Goal: Task Accomplishment & Management: Complete application form

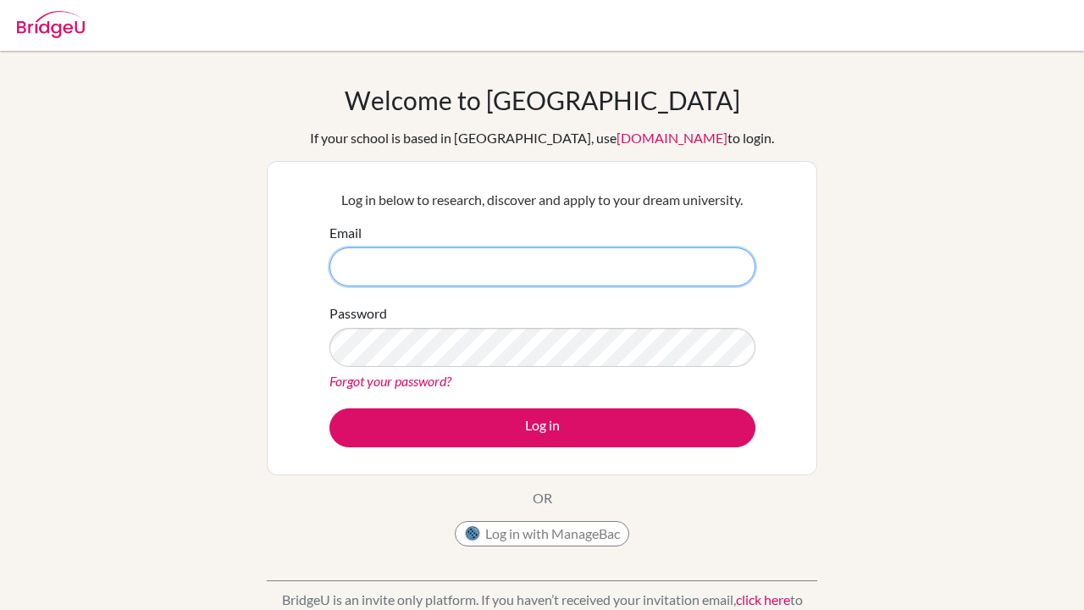
type input "[EMAIL_ADDRESS][DOMAIN_NAME]"
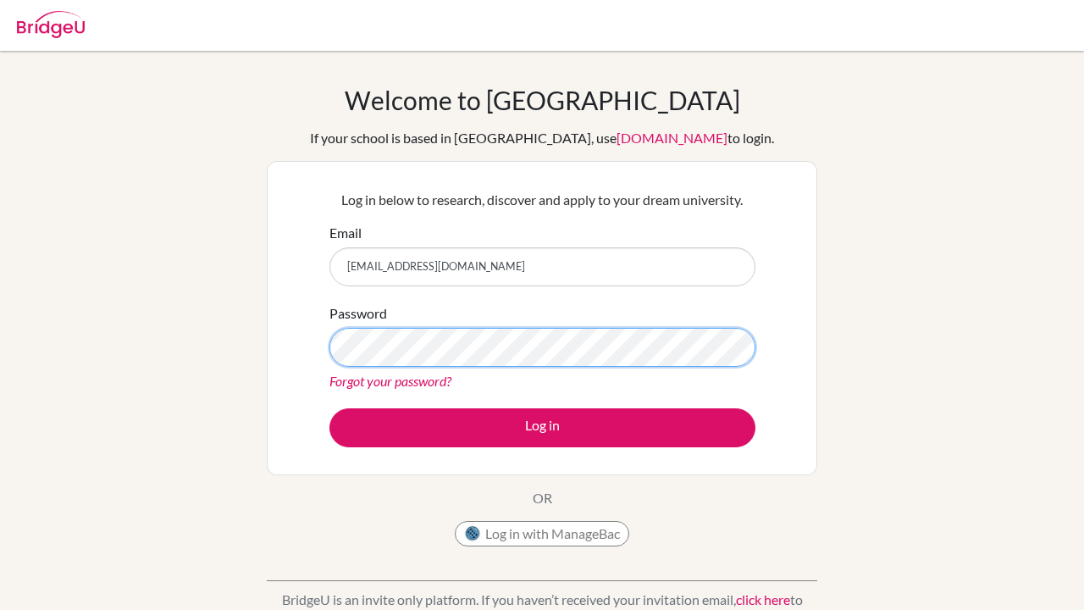
click at [542, 427] on button "Log in" at bounding box center [542, 427] width 426 height 39
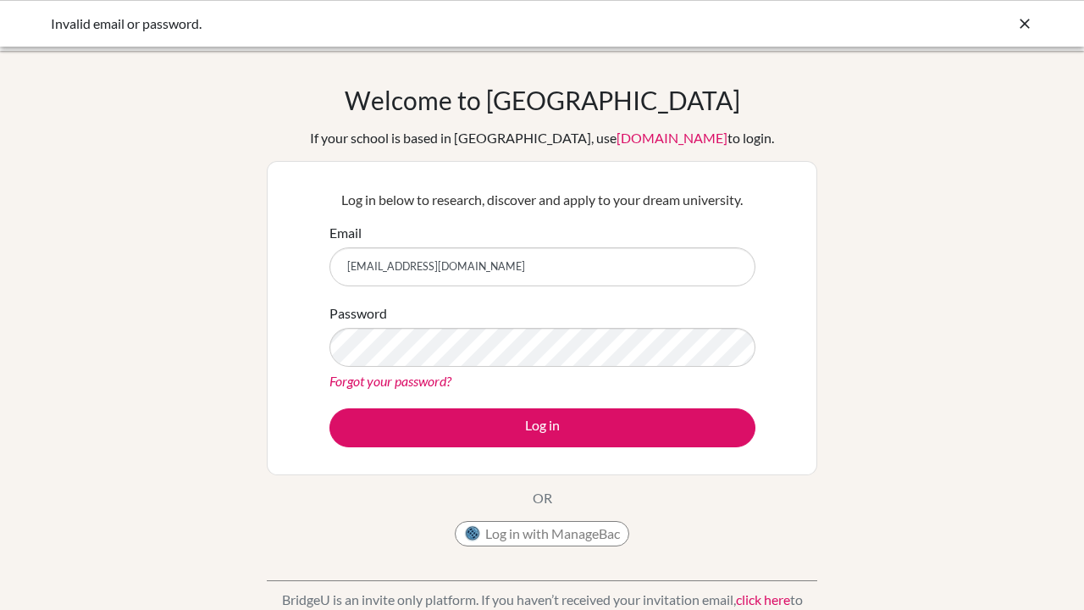
click at [797, 379] on div "Log in below to research, discover and apply to your dream university. Email [E…" at bounding box center [542, 318] width 550 height 314
click at [542, 427] on button "Log in" at bounding box center [542, 427] width 426 height 39
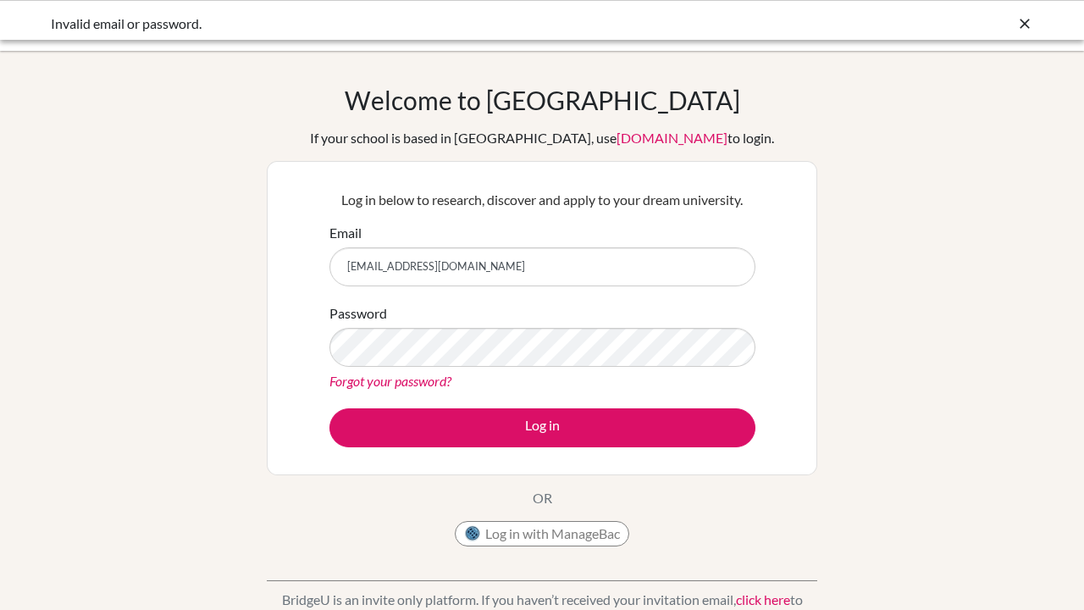
click at [880, 296] on div "Welcome to [GEOGRAPHIC_DATA] If your school is based in [GEOGRAPHIC_DATA], use …" at bounding box center [542, 362] width 1084 height 554
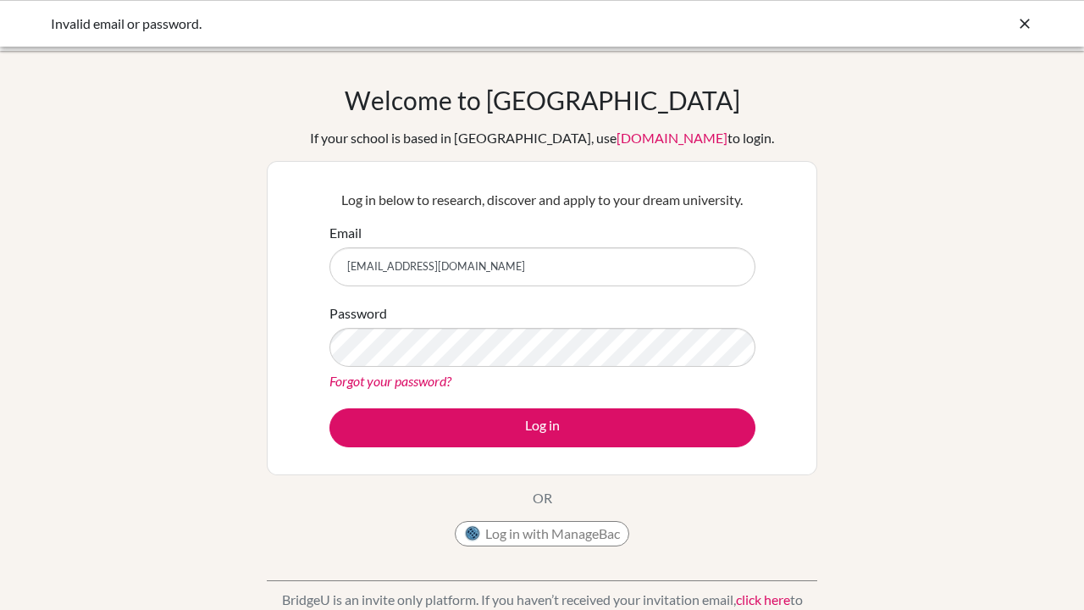
click at [381, 384] on link "Forgot your password?" at bounding box center [390, 380] width 122 height 16
click at [527, 544] on button "Log in with ManageBac" at bounding box center [542, 533] width 174 height 25
click at [518, 532] on button "Log in with ManageBac" at bounding box center [542, 533] width 174 height 25
